Goal: Task Accomplishment & Management: Manage account settings

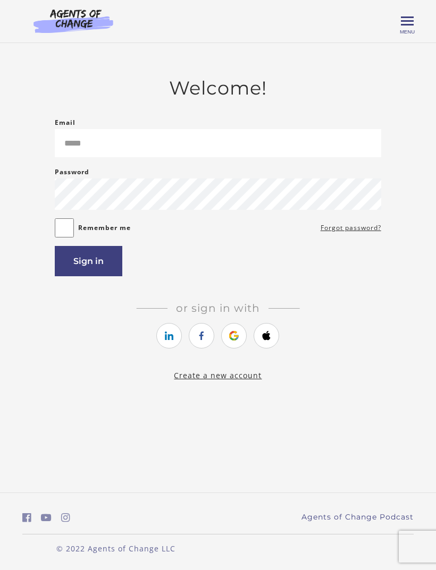
click at [0, 74] on main "Welcome! Email Please enter a valid email address Password Password must be at …" at bounding box center [218, 229] width 436 height 372
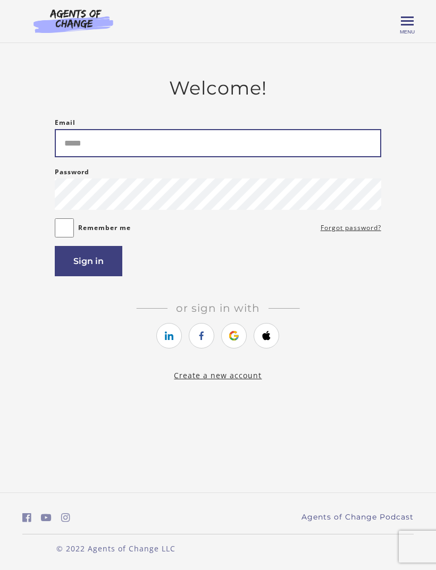
click at [72, 151] on input "Email" at bounding box center [218, 143] width 326 height 28
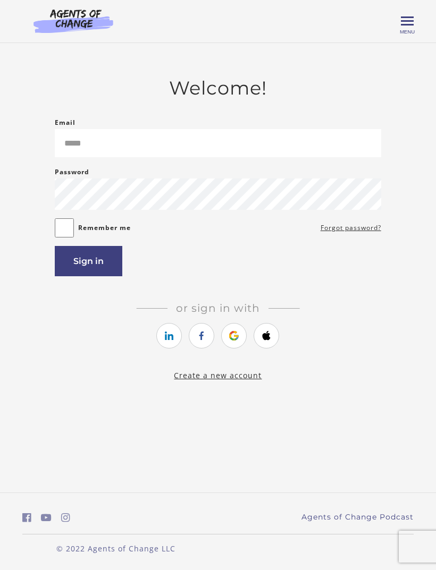
click at [265, 342] on icon "https://courses.thinkific.com/users/auth/apple?ss%5Breferral%5D=&ss%5Buser_retu…" at bounding box center [266, 335] width 13 height 13
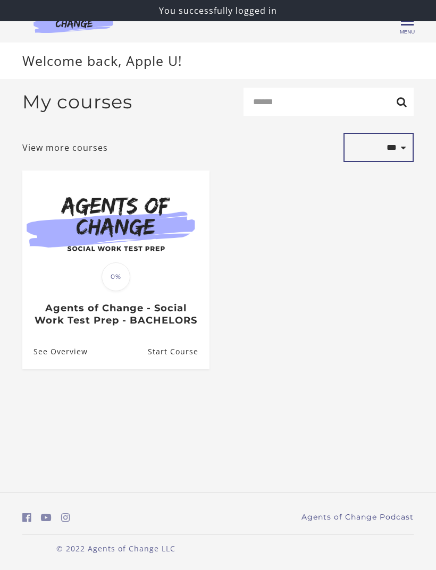
click at [400, 162] on select "**********" at bounding box center [378, 147] width 70 height 29
click at [414, 29] on span "Menu" at bounding box center [406, 32] width 15 height 6
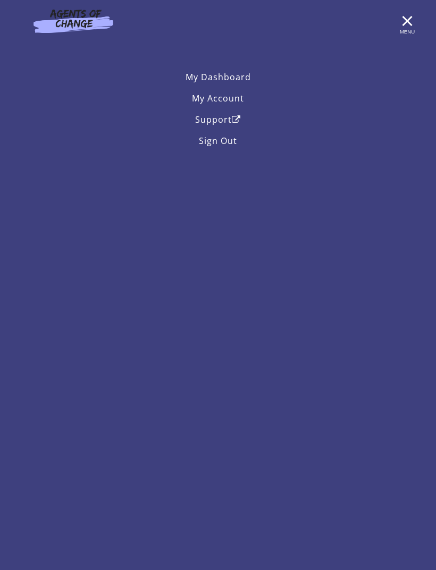
click at [242, 82] on link "My Dashboard" at bounding box center [217, 76] width 391 height 21
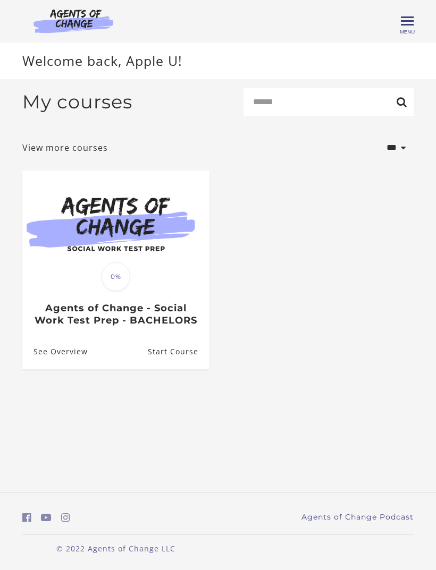
click at [412, 27] on span "Toggle menu" at bounding box center [406, 21] width 13 height 13
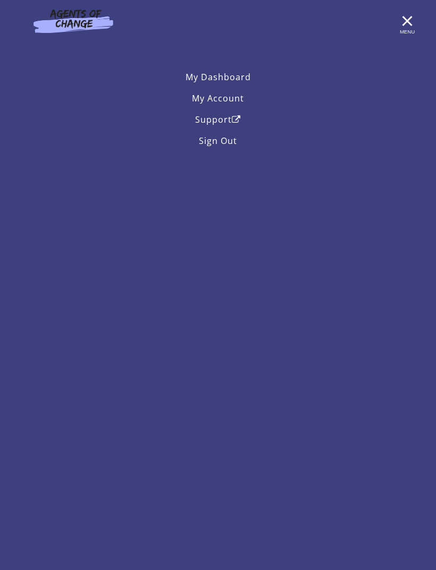
click at [235, 107] on link "My Account" at bounding box center [217, 98] width 391 height 21
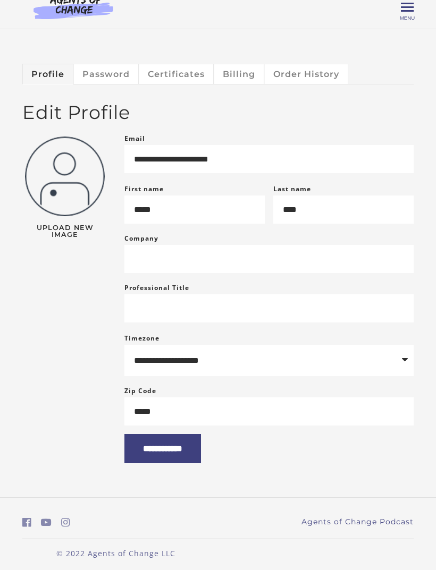
scroll to position [14, 0]
click at [134, 76] on link "Password" at bounding box center [106, 73] width 65 height 20
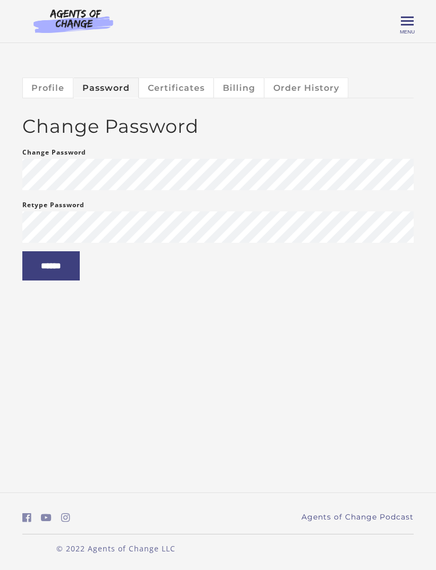
click at [193, 86] on link "Certificates" at bounding box center [176, 88] width 74 height 20
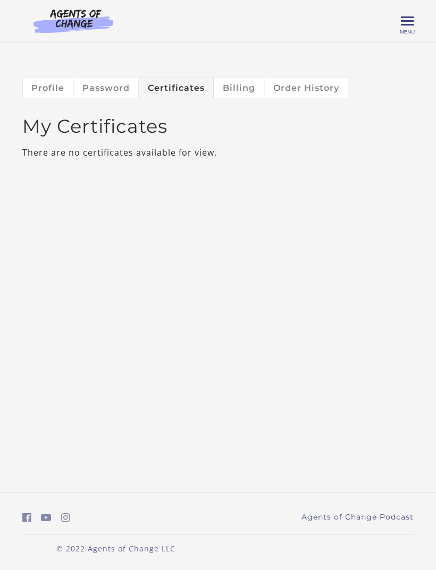
click at [248, 91] on link "Billing" at bounding box center [239, 88] width 50 height 20
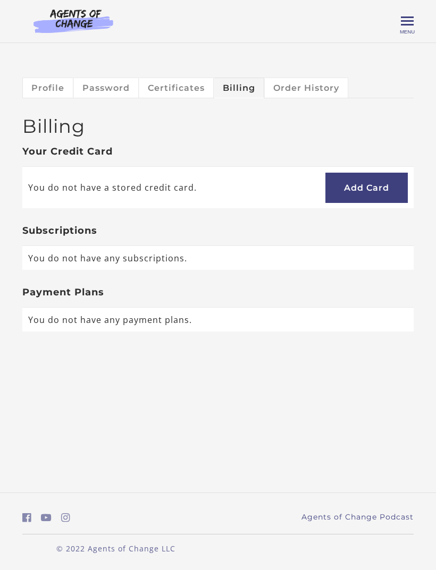
click at [319, 83] on link "Order History" at bounding box center [306, 88] width 83 height 20
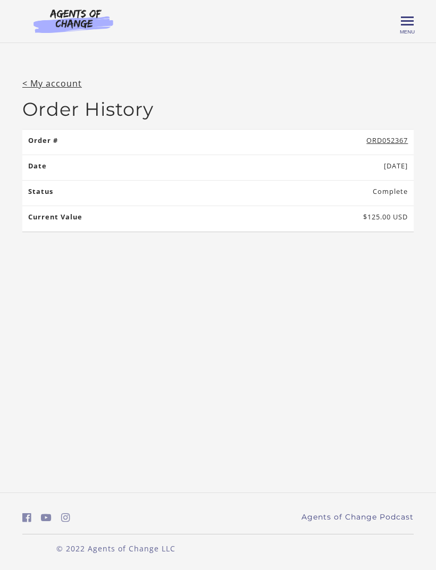
scroll to position [34, 0]
click at [393, 135] on link "ORD052367" at bounding box center [386, 140] width 41 height 10
